Goal: Navigation & Orientation: Find specific page/section

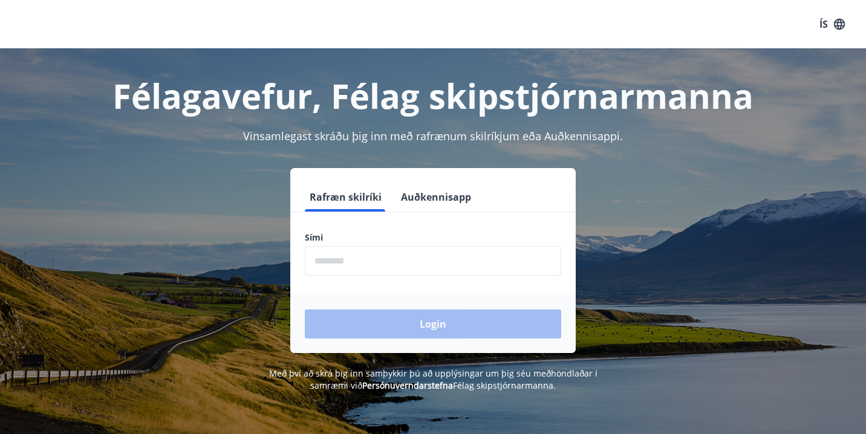
click at [361, 265] on input "phone" at bounding box center [433, 261] width 256 height 30
type input "********"
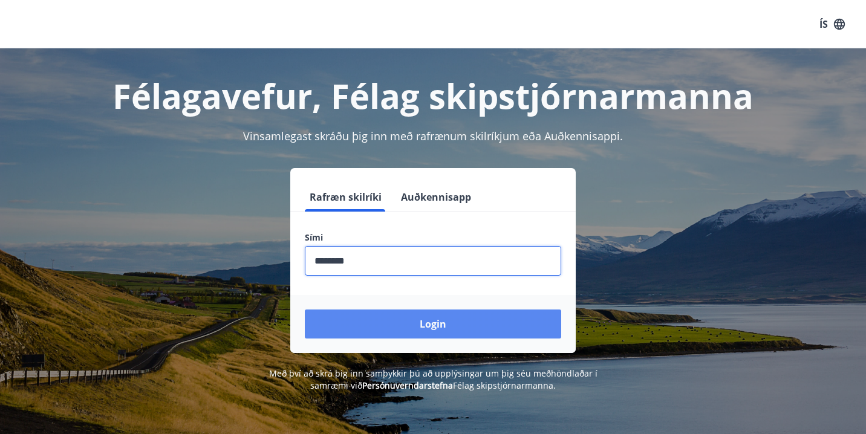
click at [406, 320] on button "Login" at bounding box center [433, 323] width 256 height 29
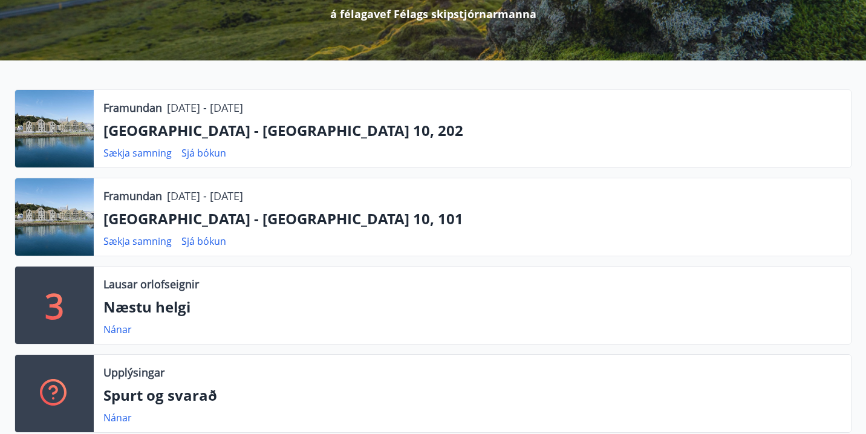
scroll to position [196, 0]
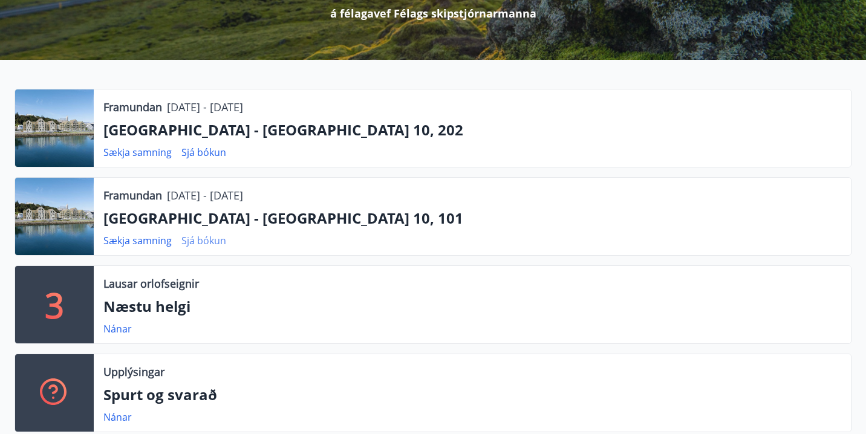
click at [202, 245] on link "Sjá bókun" at bounding box center [203, 240] width 45 height 13
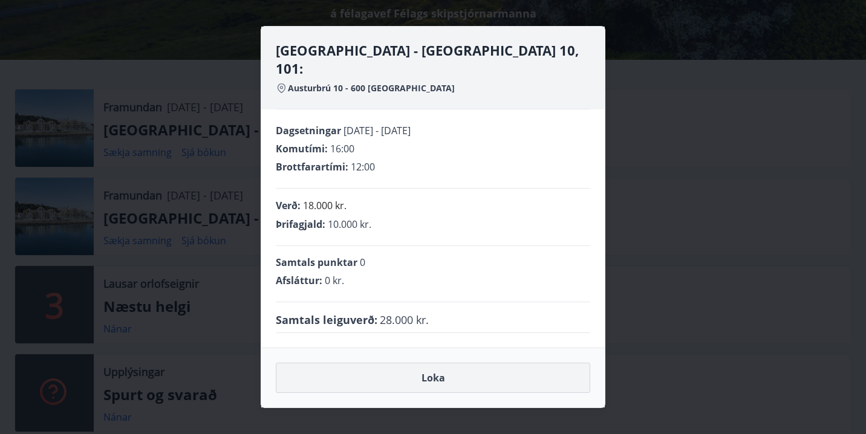
click at [353, 369] on button "Loka" at bounding box center [433, 378] width 314 height 30
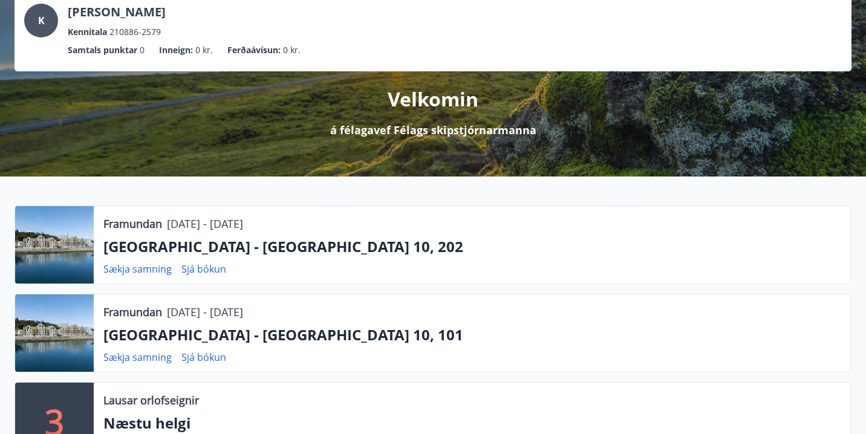
scroll to position [0, 0]
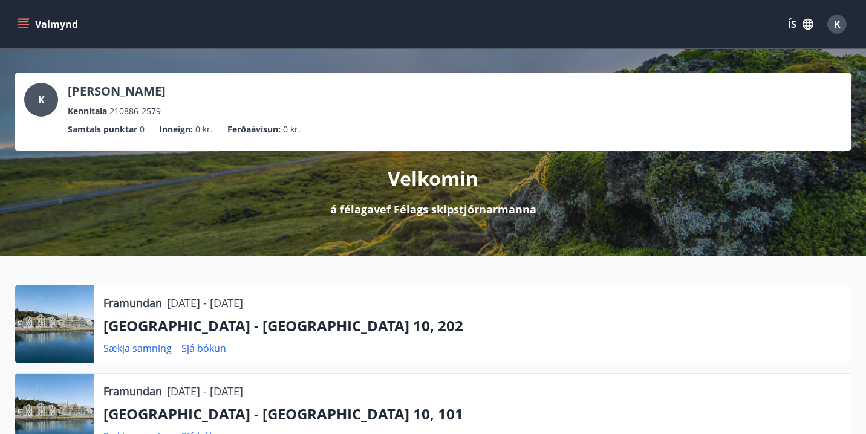
click at [21, 25] on icon "menu" at bounding box center [23, 24] width 12 height 12
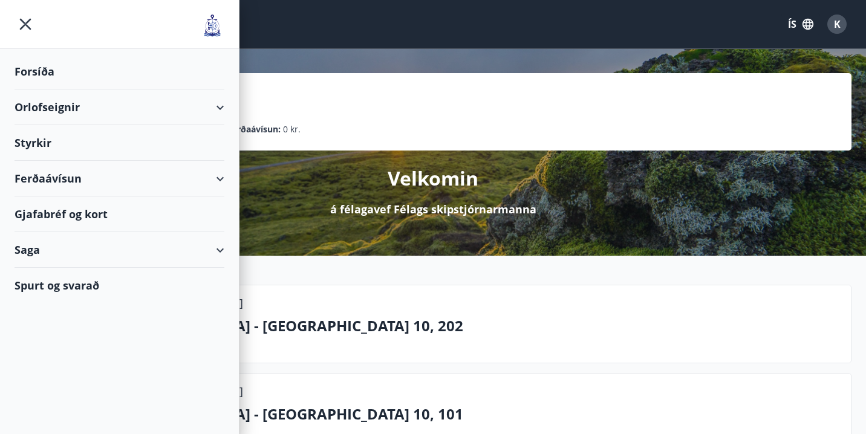
click at [53, 111] on div "Orlofseignir" at bounding box center [120, 107] width 210 height 36
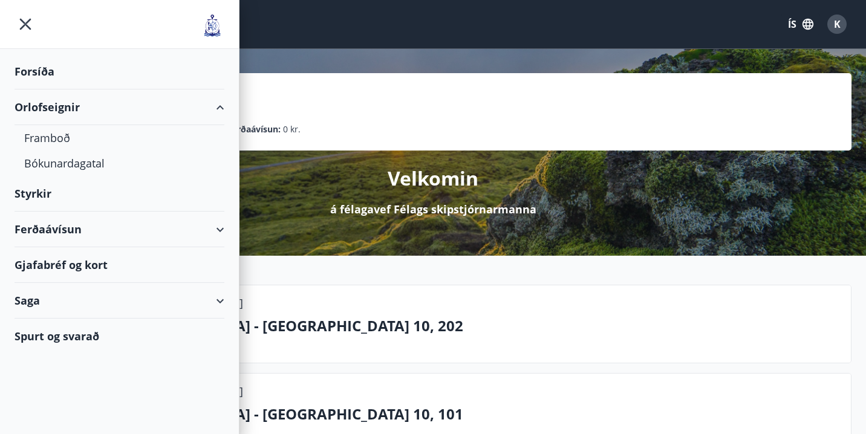
scroll to position [57, 0]
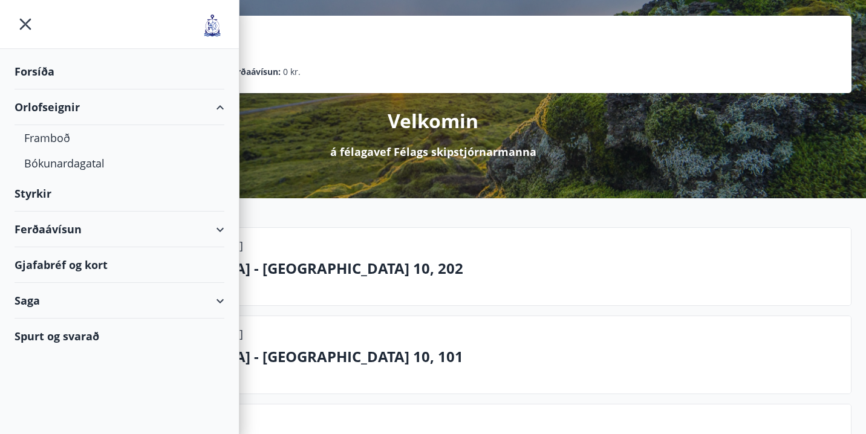
click at [357, 281] on div "Framundan [DATE] - [DATE] [GEOGRAPHIC_DATA] - [GEOGRAPHIC_DATA] 10, 202 Sækja s…" at bounding box center [472, 266] width 757 height 77
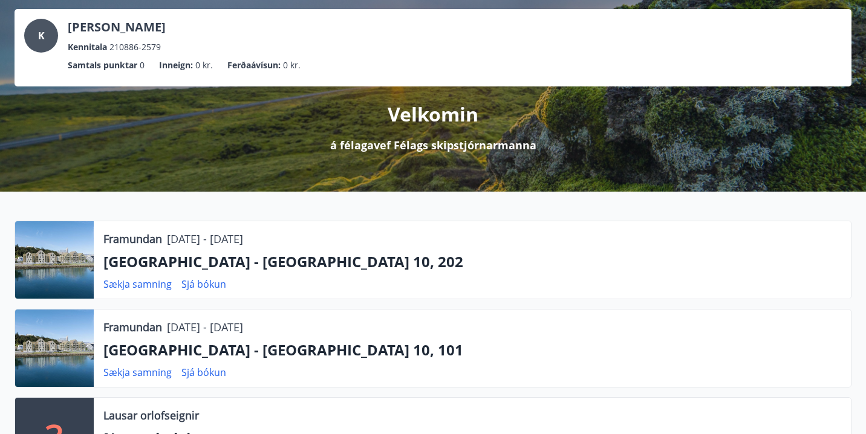
scroll to position [0, 0]
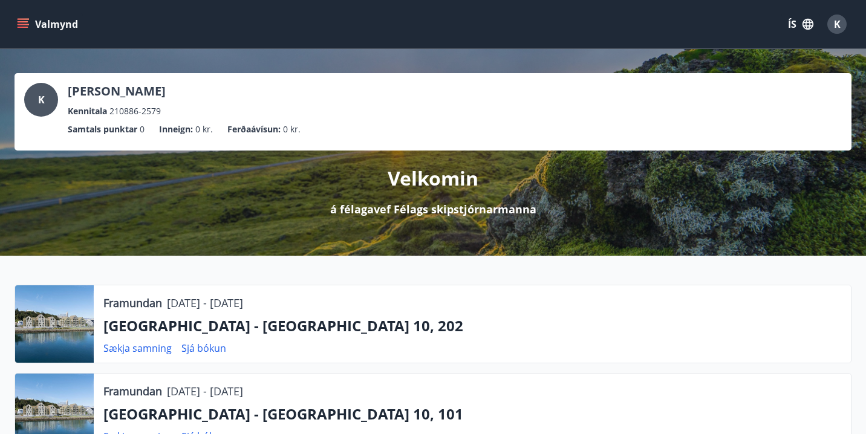
click at [22, 23] on icon "menu" at bounding box center [23, 24] width 12 height 12
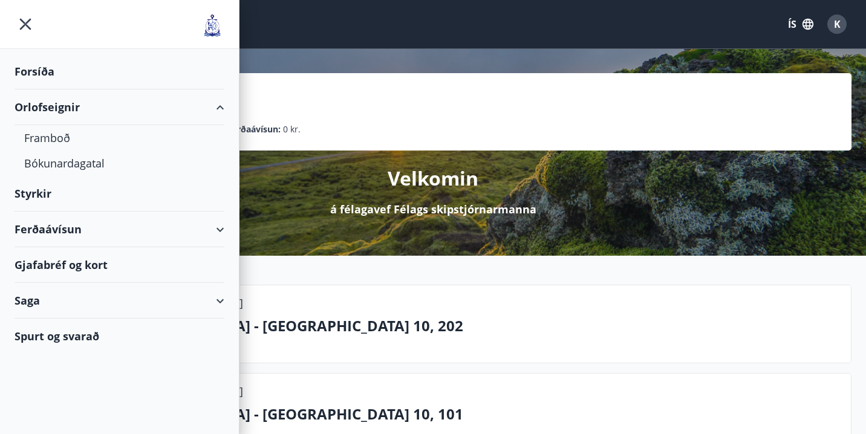
click at [51, 109] on div "Orlofseignir" at bounding box center [120, 107] width 210 height 36
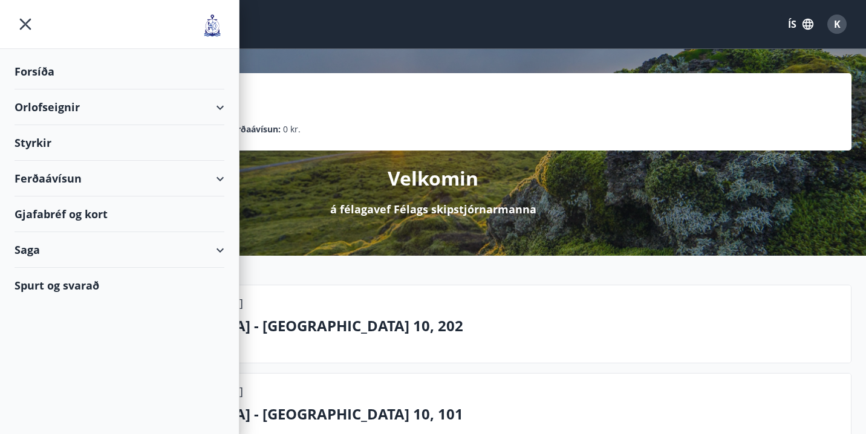
click at [51, 109] on div "Orlofseignir" at bounding box center [120, 107] width 210 height 36
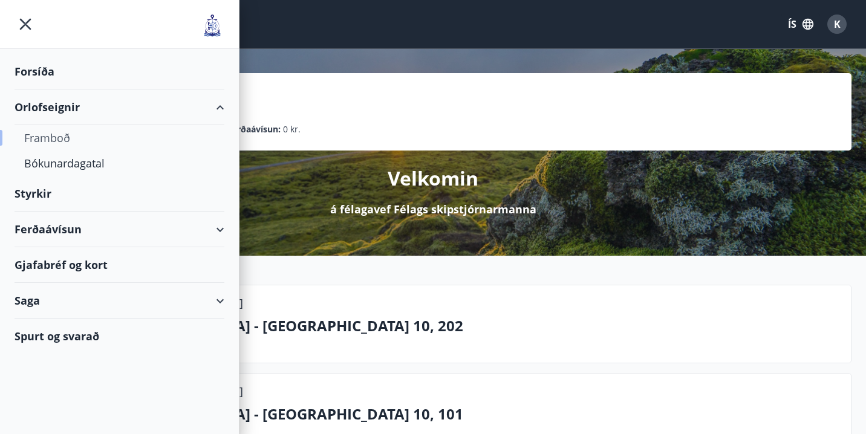
click at [50, 141] on div "Framboð" at bounding box center [119, 137] width 190 height 25
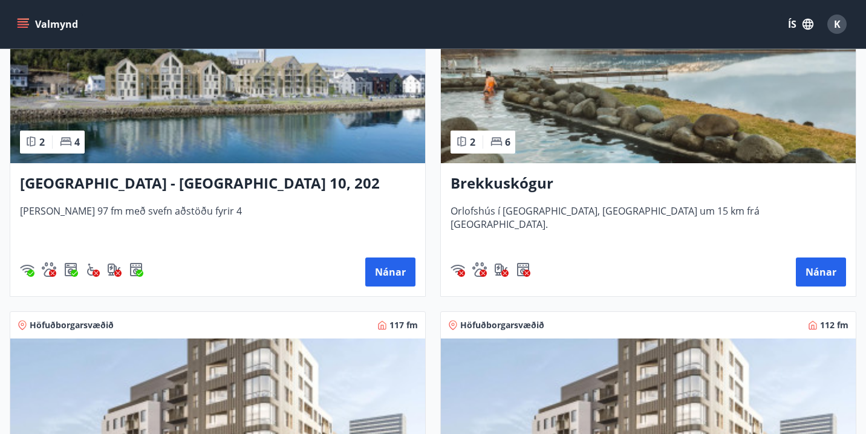
scroll to position [282, 0]
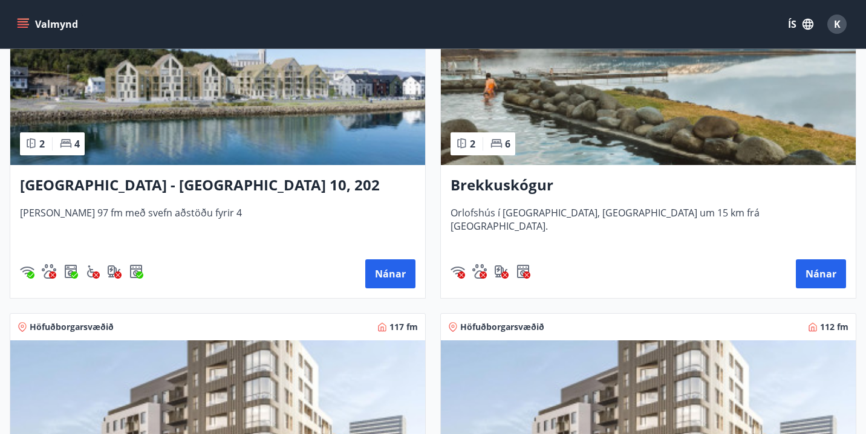
click at [176, 186] on h3 "[GEOGRAPHIC_DATA] - [GEOGRAPHIC_DATA] 10, 202" at bounding box center [217, 186] width 395 height 22
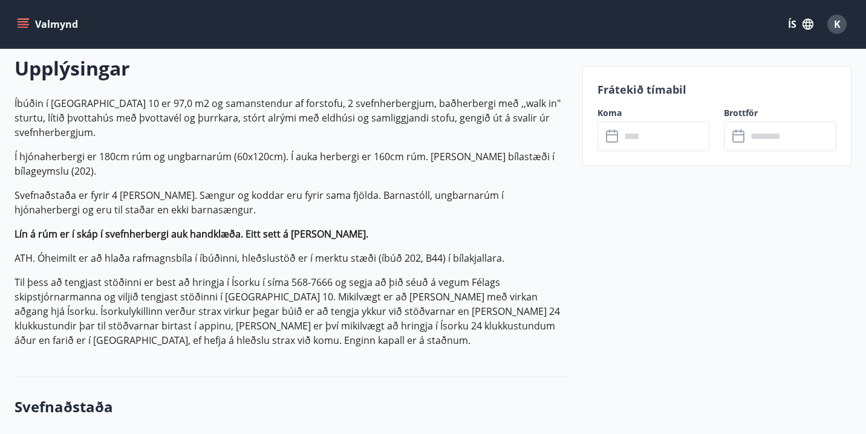
scroll to position [352, 0]
click at [345, 224] on p "Íbúðin í [GEOGRAPHIC_DATA] 10 er 97,0 m2 og samanstendur af forstofu, 2 svefnhe…" at bounding box center [291, 220] width 553 height 251
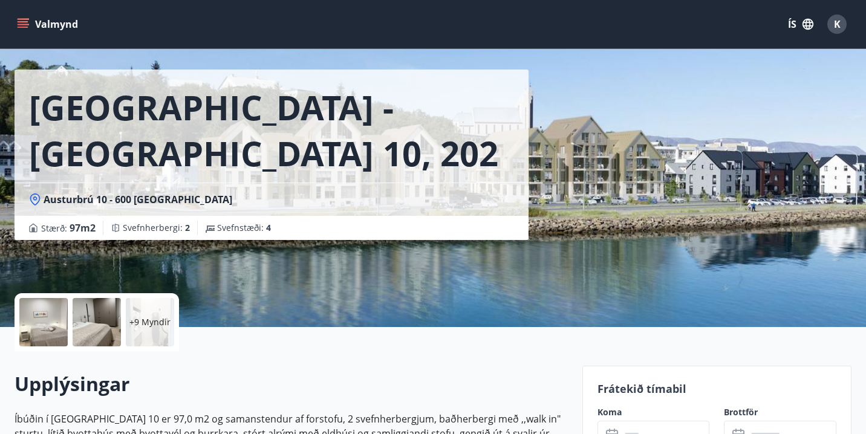
scroll to position [35, 0]
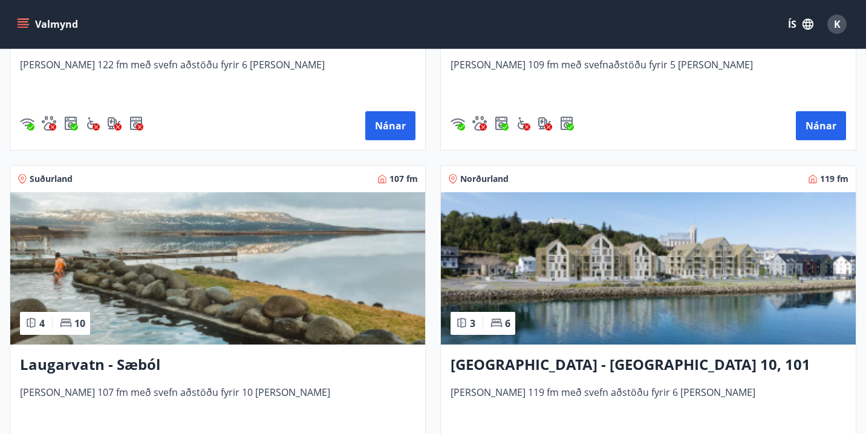
scroll to position [1811, 0]
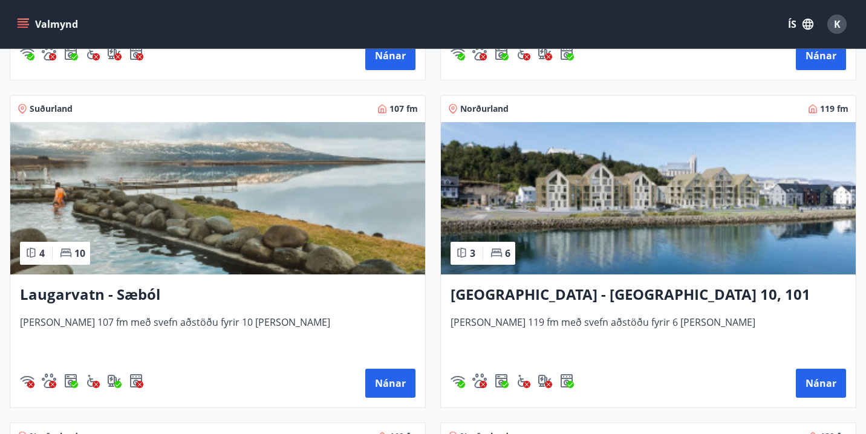
click at [581, 296] on h3 "[GEOGRAPHIC_DATA] - [GEOGRAPHIC_DATA] 10, 101" at bounding box center [647, 295] width 395 height 22
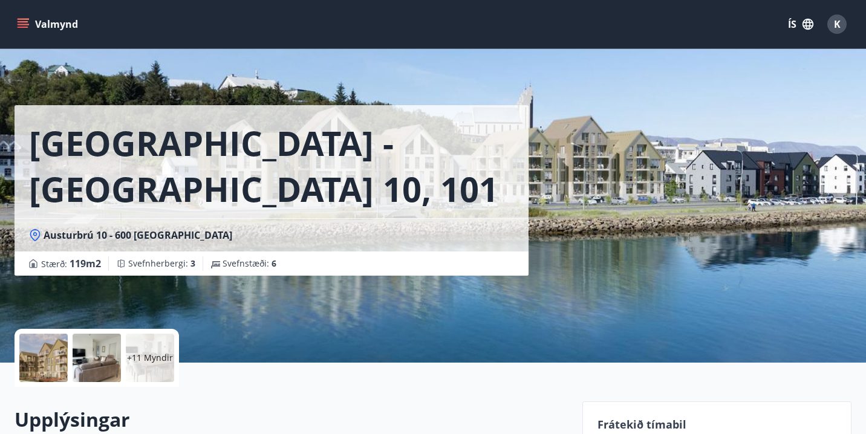
click at [26, 25] on icon "menu" at bounding box center [24, 24] width 13 height 1
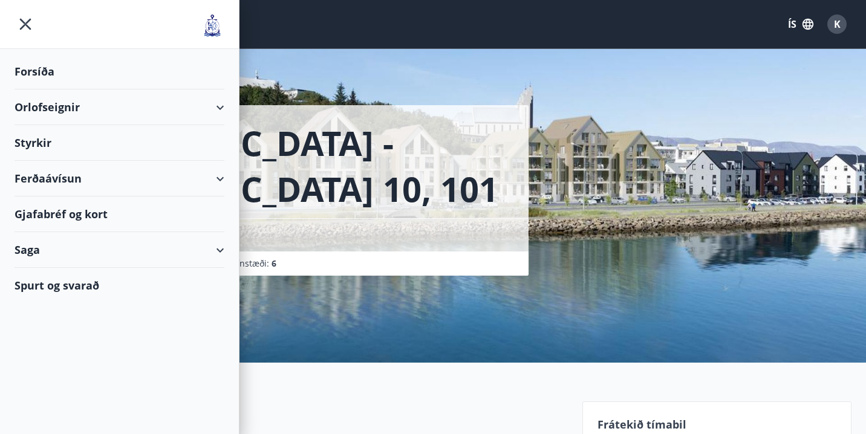
click at [25, 70] on div "Forsíða" at bounding box center [120, 72] width 210 height 36
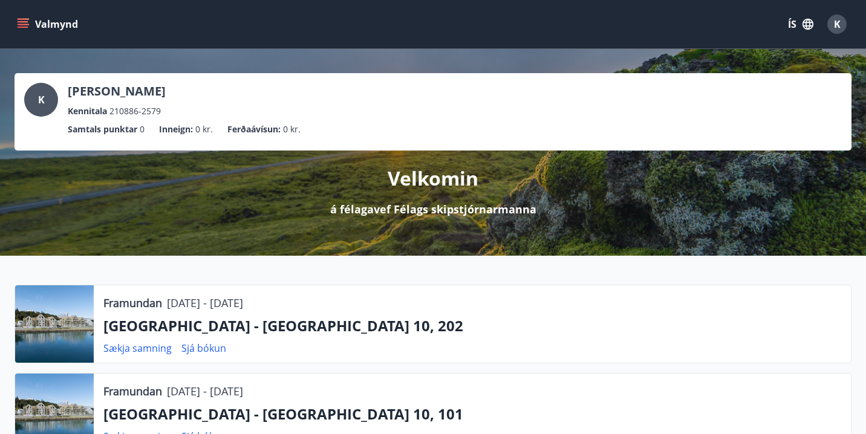
click at [19, 25] on icon "menu" at bounding box center [23, 24] width 12 height 12
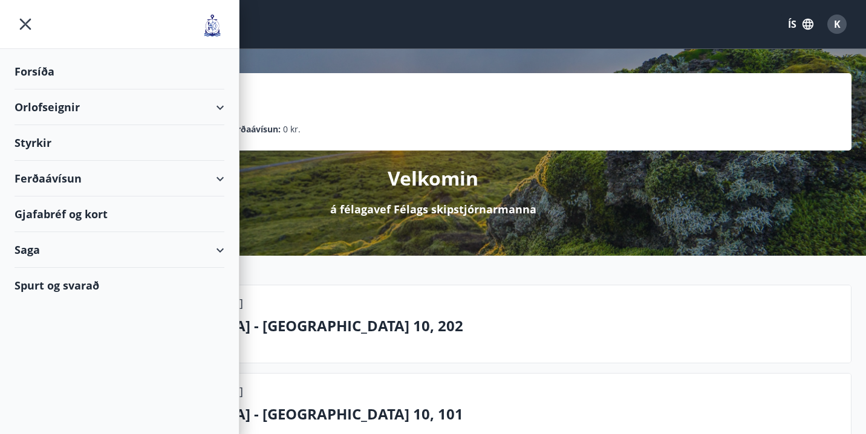
click at [31, 105] on div "Orlofseignir" at bounding box center [120, 107] width 210 height 36
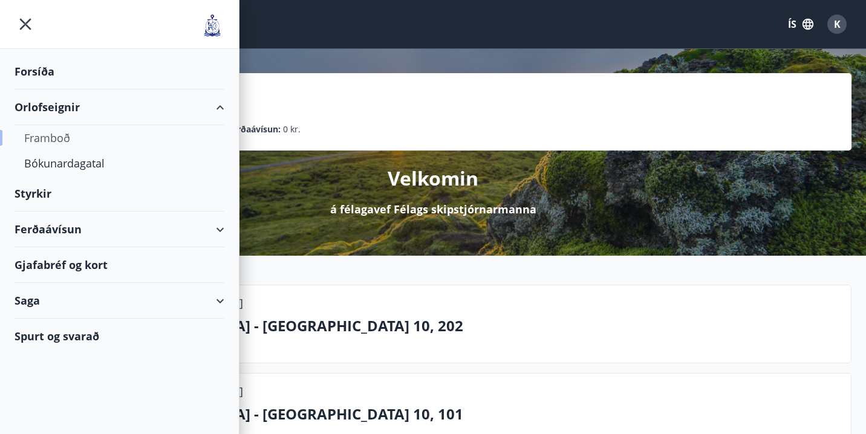
click at [33, 137] on div "Framboð" at bounding box center [119, 137] width 190 height 25
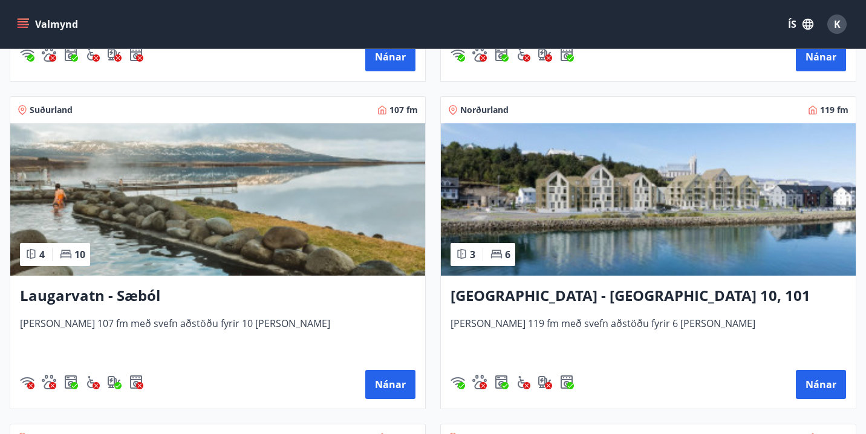
click at [550, 294] on h3 "[GEOGRAPHIC_DATA] - [GEOGRAPHIC_DATA] 10, 101" at bounding box center [647, 296] width 395 height 22
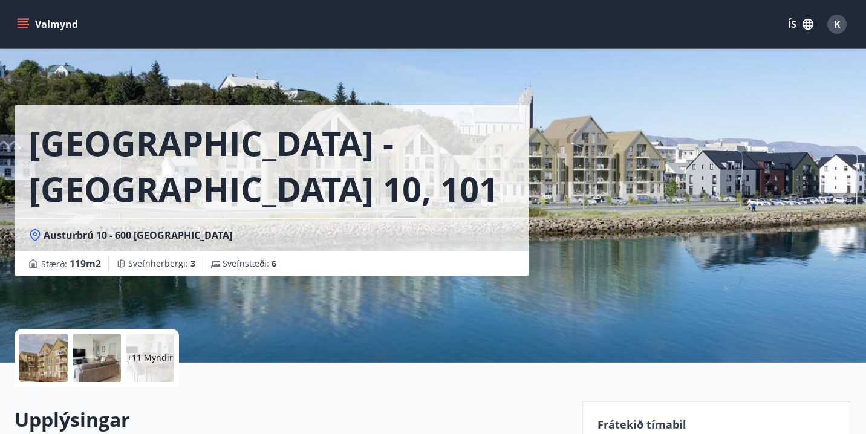
click at [25, 22] on icon "menu" at bounding box center [23, 21] width 11 height 1
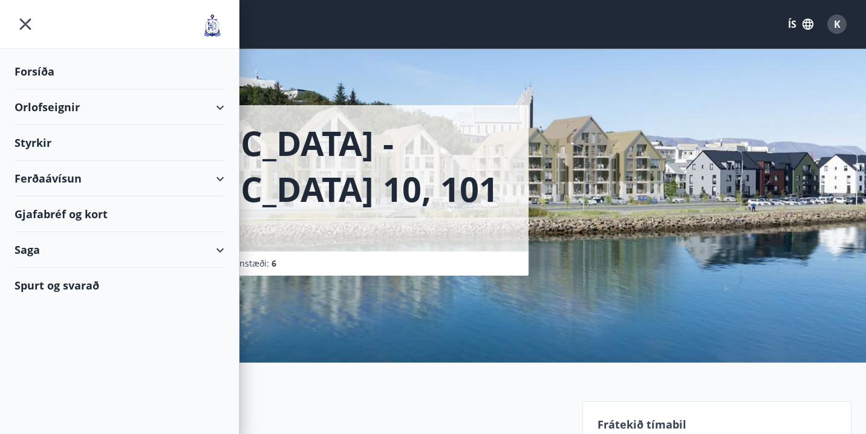
click at [37, 73] on div "Forsíða" at bounding box center [120, 72] width 210 height 36
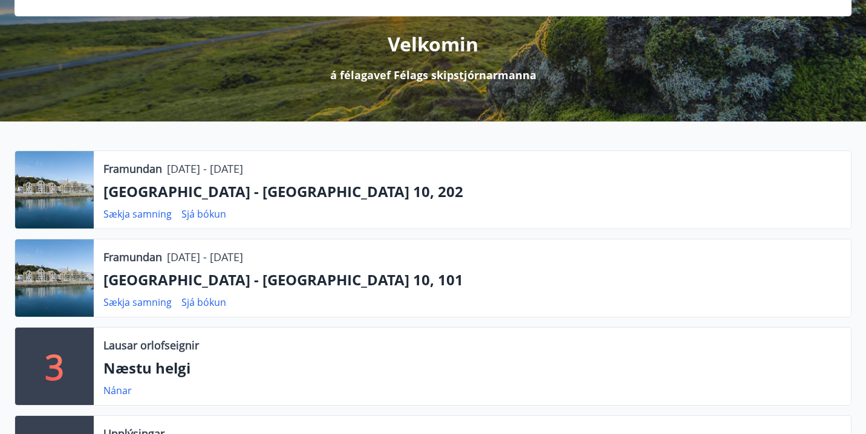
scroll to position [137, 0]
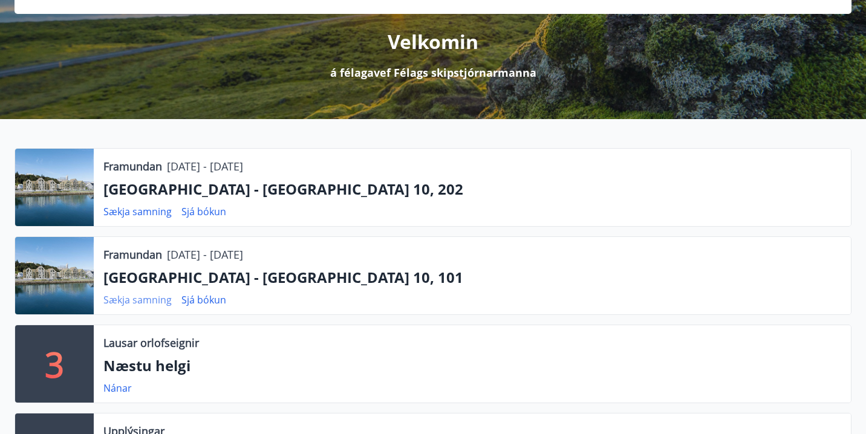
click at [144, 298] on link "Sækja samning" at bounding box center [137, 299] width 68 height 13
